Goal: Navigation & Orientation: Find specific page/section

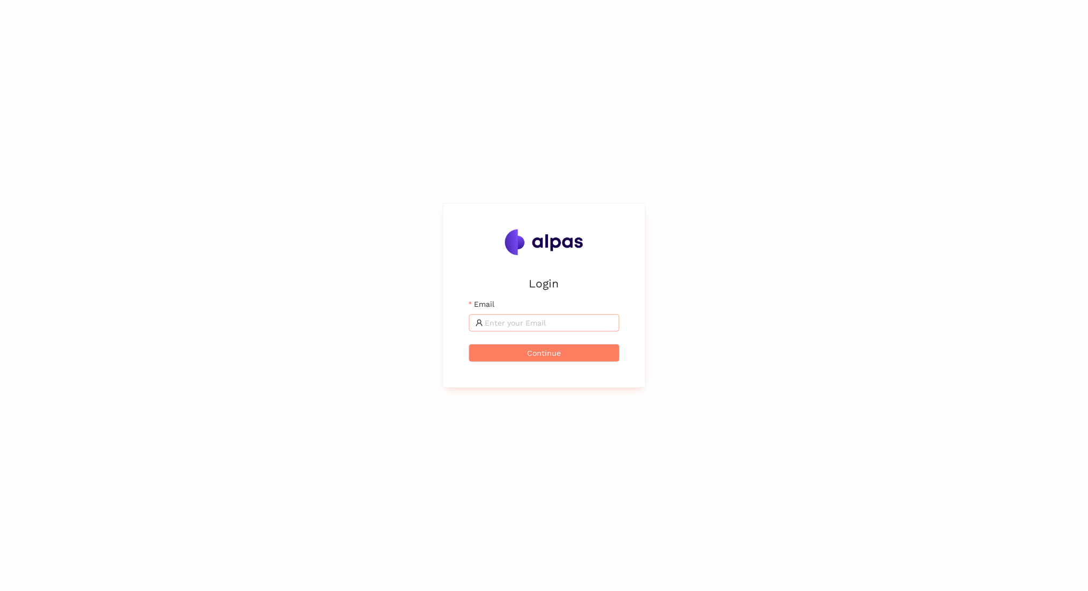
click at [503, 323] on input "Email" at bounding box center [549, 323] width 128 height 12
type input "[EMAIL_ADDRESS]"
click at [469, 344] on button "Continue" at bounding box center [544, 352] width 150 height 17
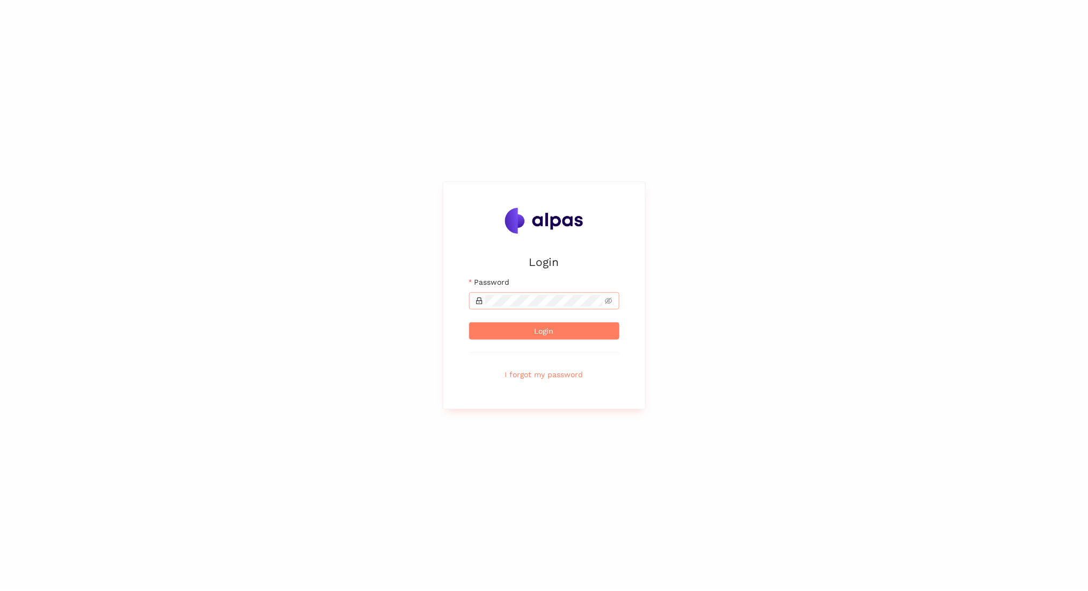
click at [499, 308] on span at bounding box center [544, 300] width 150 height 17
click at [469, 322] on button "Login" at bounding box center [544, 330] width 150 height 17
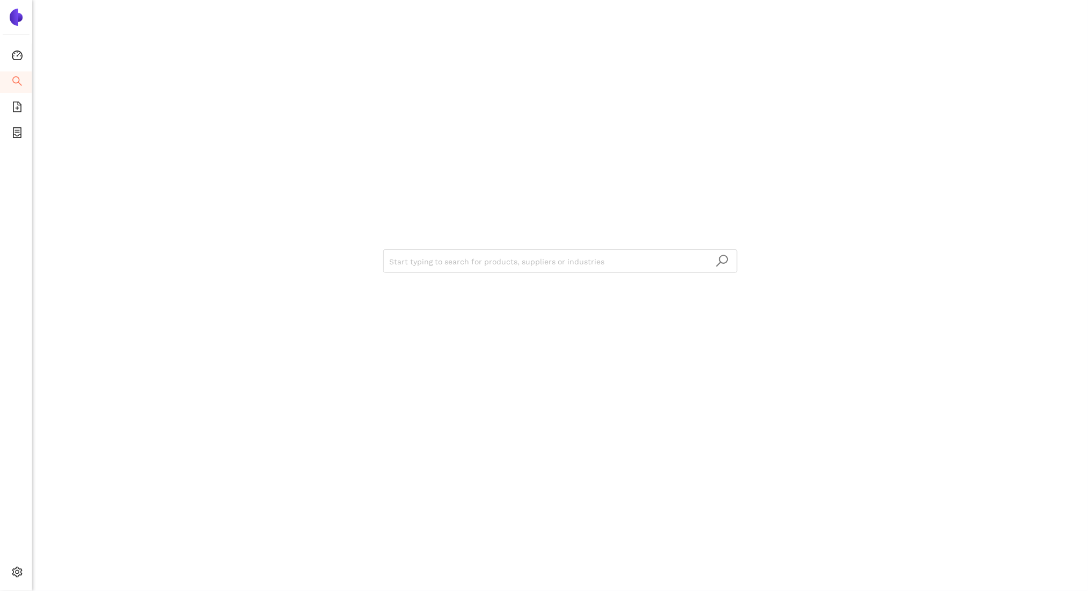
click at [1020, 368] on div "Start typing to search for products, suppliers or industries" at bounding box center [560, 295] width 1056 height 591
click at [49, 494] on li "Internal Area" at bounding box center [77, 495] width 89 height 21
